Goal: Task Accomplishment & Management: Manage account settings

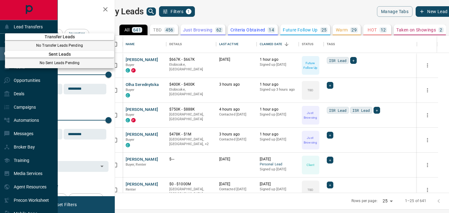
scroll to position [157, 331]
click at [90, 11] on div at bounding box center [224, 106] width 449 height 213
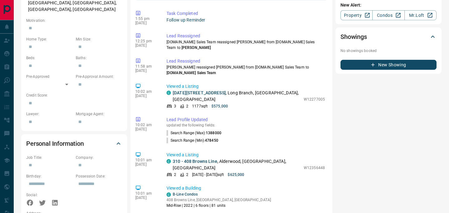
scroll to position [260, 0]
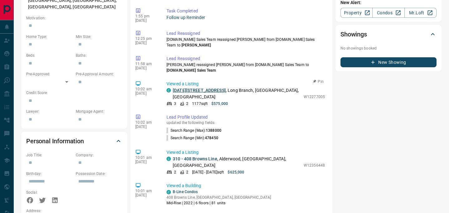
click at [220, 88] on link "[DATE][STREET_ADDRESS]" at bounding box center [199, 90] width 53 height 5
click at [200, 156] on link "310 - 408 Browns Line" at bounding box center [195, 158] width 45 height 5
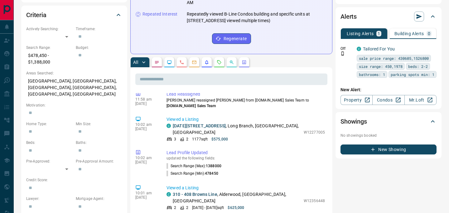
scroll to position [55, 0]
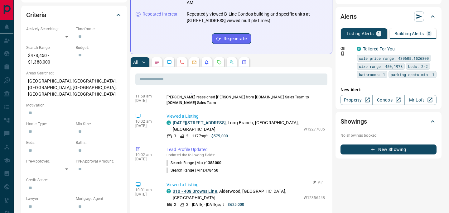
click at [204, 189] on link "310 - 408 Browns Line" at bounding box center [195, 191] width 45 height 5
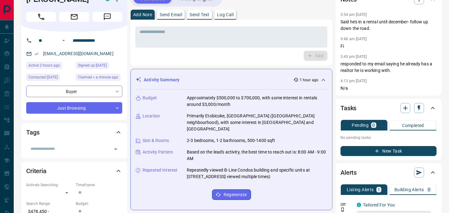
scroll to position [17, 0]
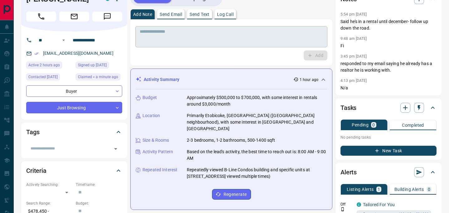
click at [197, 26] on div "* ​" at bounding box center [231, 36] width 192 height 21
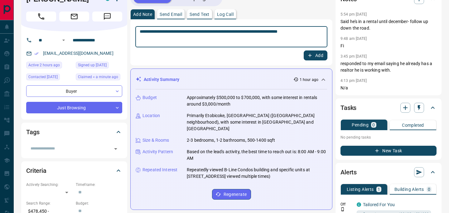
type textarea "**********"
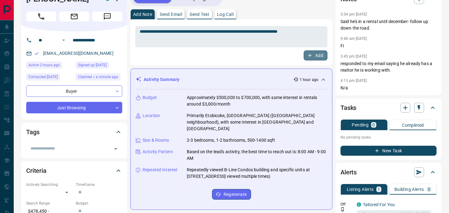
click at [311, 56] on icon "button" at bounding box center [310, 56] width 6 height 6
click at [404, 106] on icon "button" at bounding box center [404, 107] width 7 height 7
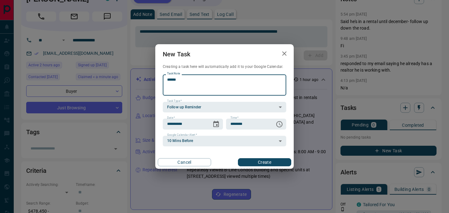
scroll to position [37, 0]
type textarea "**********"
click at [255, 162] on button "Create" at bounding box center [264, 162] width 53 height 8
